Goal: Check status: Check status

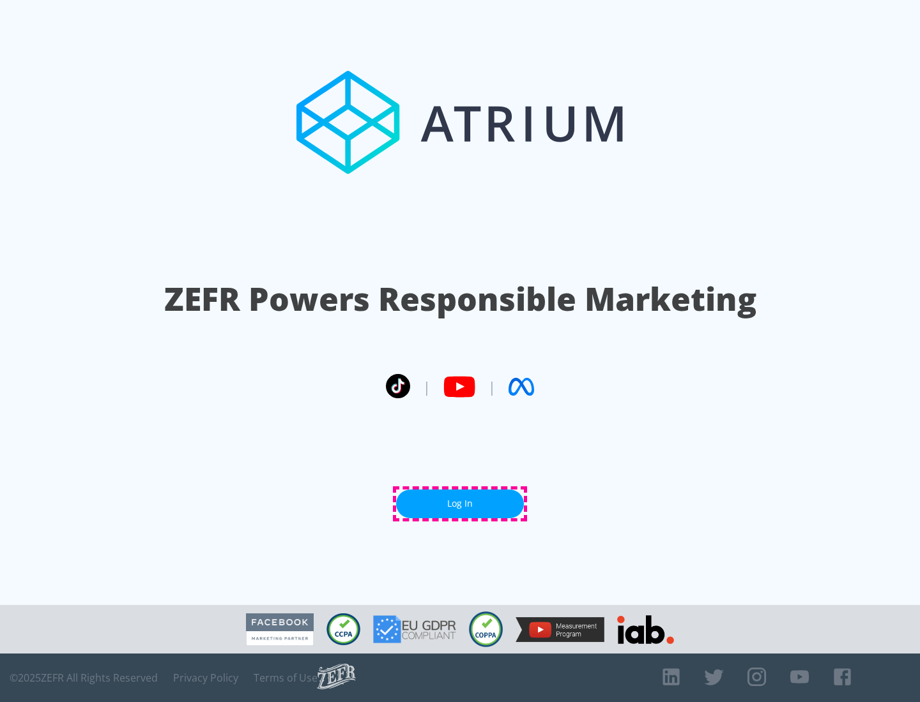
click at [460, 504] on link "Log In" at bounding box center [460, 504] width 128 height 29
